Goal: Task Accomplishment & Management: Manage account settings

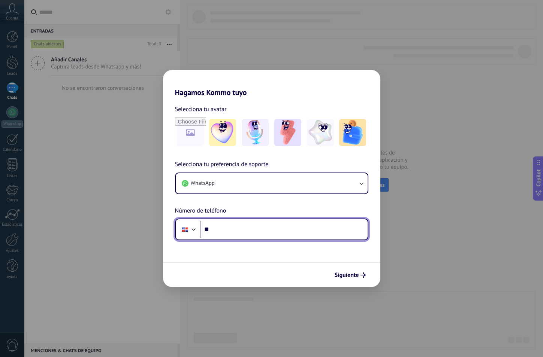
click at [222, 230] on input "**" at bounding box center [283, 229] width 167 height 17
type input "**********"
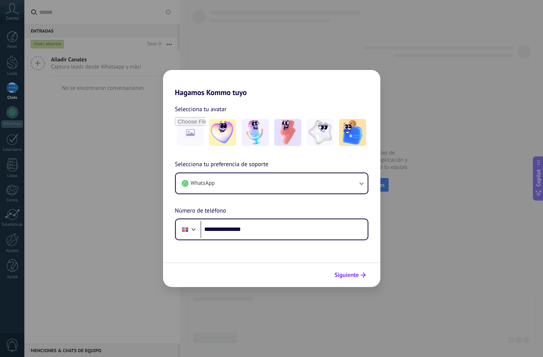
click at [348, 273] on span "Siguiente" at bounding box center [346, 275] width 24 height 5
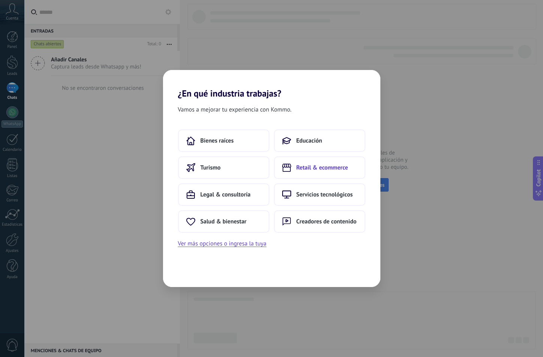
click at [334, 168] on span "Retail & ecommerce" at bounding box center [322, 167] width 52 height 7
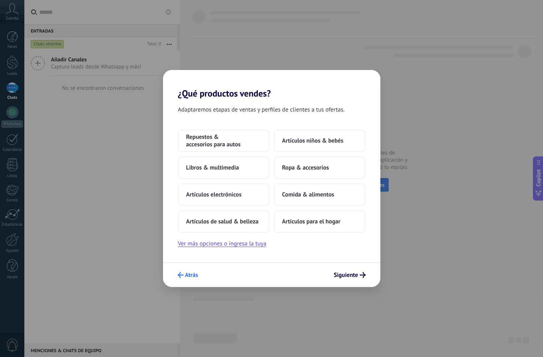
click at [189, 274] on span "Atrás" at bounding box center [191, 275] width 13 height 5
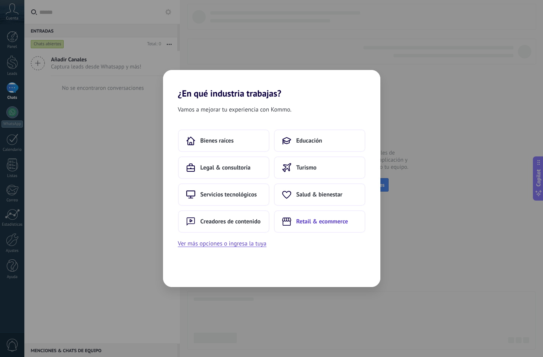
click at [324, 224] on span "Retail & ecommerce" at bounding box center [322, 221] width 52 height 7
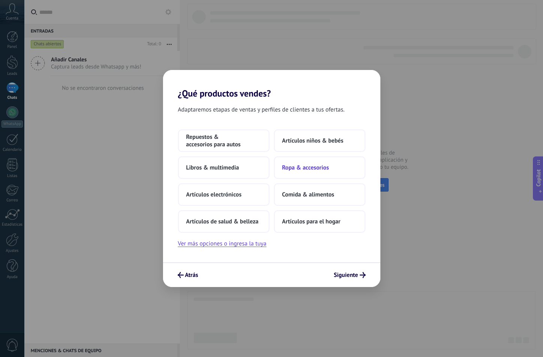
click at [299, 172] on button "Ropa & accesorios" at bounding box center [319, 167] width 91 height 22
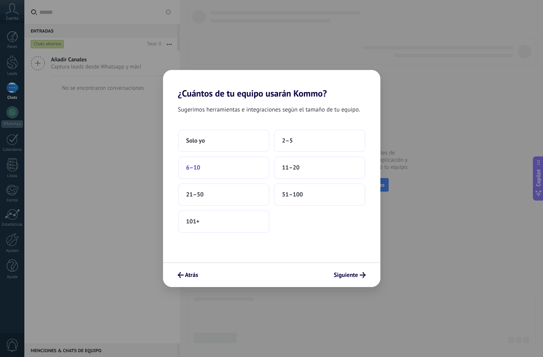
click at [236, 169] on button "6–10" at bounding box center [223, 167] width 91 height 22
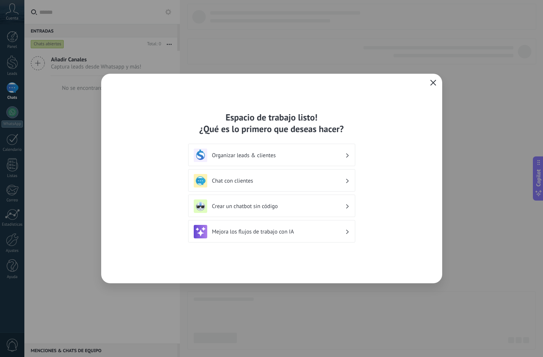
click at [432, 84] on icon "button" at bounding box center [433, 83] width 6 height 6
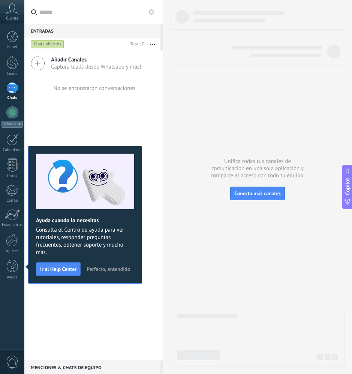
click at [111, 268] on span "Perfecto, entendido" at bounding box center [107, 268] width 43 height 5
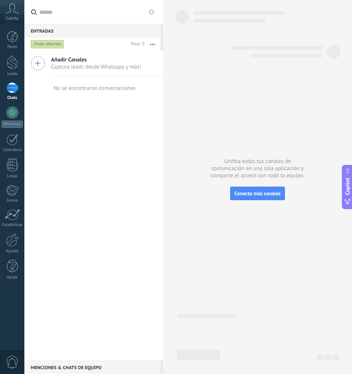
click at [12, 6] on icon at bounding box center [12, 8] width 13 height 11
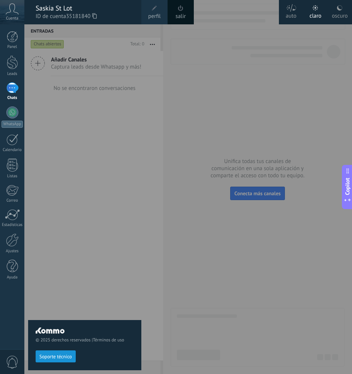
click at [92, 108] on div "© 2025 derechos reservados | Términos de uso Soporte técnico" at bounding box center [84, 198] width 113 height 349
click at [92, 292] on div "© 2025 derechos reservados | Términos de uso Soporte técnico" at bounding box center [84, 198] width 113 height 349
click at [86, 133] on div "© 2025 derechos reservados | Términos de uso Soporte técnico" at bounding box center [84, 198] width 113 height 349
click at [194, 140] on div at bounding box center [200, 187] width 352 height 374
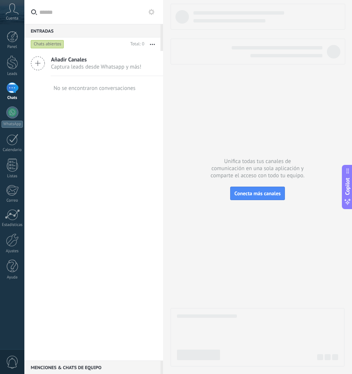
click at [151, 12] on icon at bounding box center [151, 12] width 6 height 6
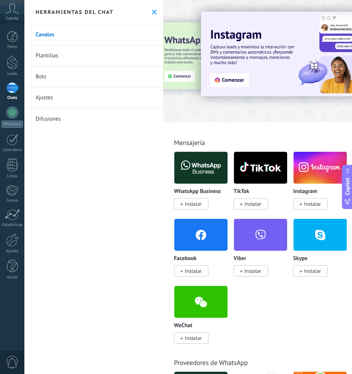
click at [51, 96] on link "Ajustes" at bounding box center [93, 97] width 139 height 21
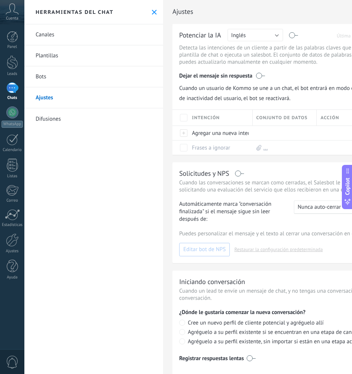
click at [271, 36] on button "Inglés" at bounding box center [254, 35] width 55 height 12
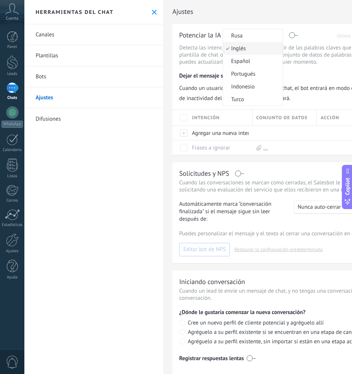
click at [256, 52] on li "Inglés" at bounding box center [253, 48] width 60 height 13
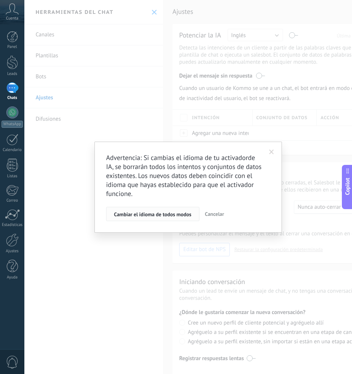
click at [182, 213] on span "Cambiar el idioma de todos modos" at bounding box center [153, 214] width 78 height 5
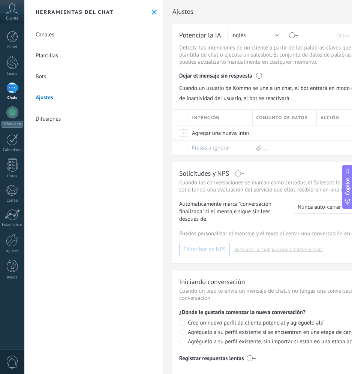
click at [283, 160] on div "Ajustes Cancelar Guardar Potenciar la IA Rusa Inglés Español Portugués Indonesi…" at bounding box center [318, 195] width 311 height 391
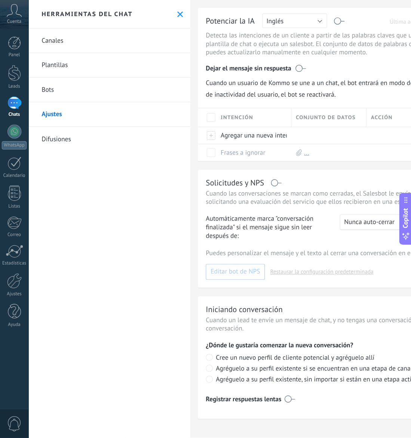
scroll to position [18, 0]
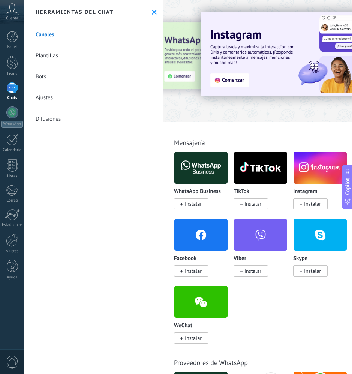
click at [152, 13] on use at bounding box center [154, 12] width 5 height 5
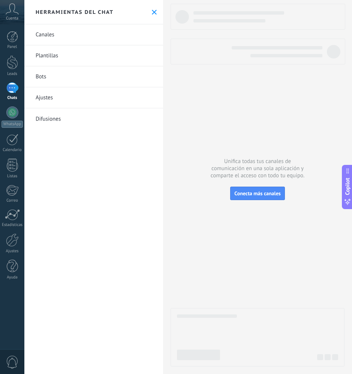
click at [152, 11] on icon at bounding box center [154, 12] width 5 height 5
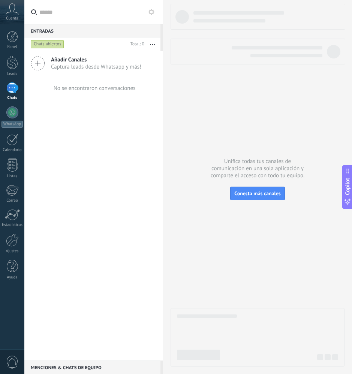
click at [11, 4] on icon at bounding box center [12, 8] width 13 height 11
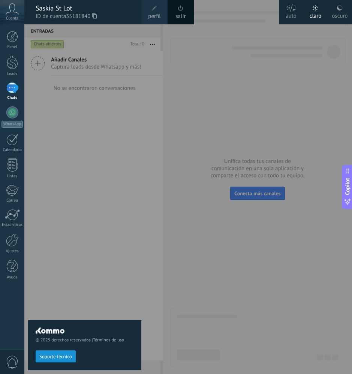
click at [152, 11] on span at bounding box center [154, 8] width 8 height 8
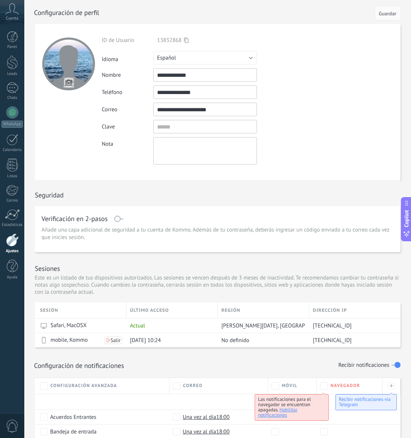
click at [242, 58] on button "Español" at bounding box center [206, 57] width 104 height 13
click at [184, 68] on span "English" at bounding box center [202, 70] width 106 height 7
click at [389, 12] on span "Guardar" at bounding box center [388, 13] width 18 height 5
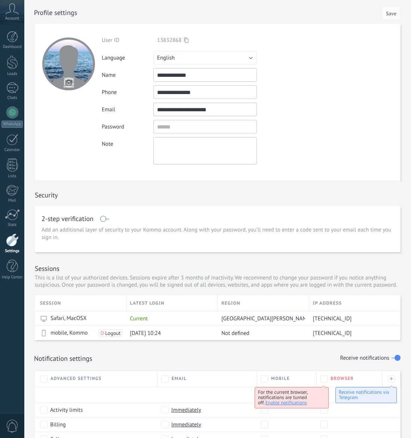
click at [12, 14] on icon at bounding box center [12, 8] width 13 height 11
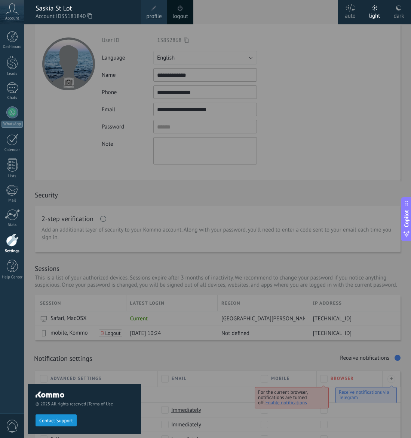
click at [36, 37] on div "© 2025 All rights reserved | Terms of Use Contact Support" at bounding box center [84, 230] width 113 height 413
click at [14, 38] on div at bounding box center [12, 36] width 11 height 11
